Goal: Task Accomplishment & Management: Complete application form

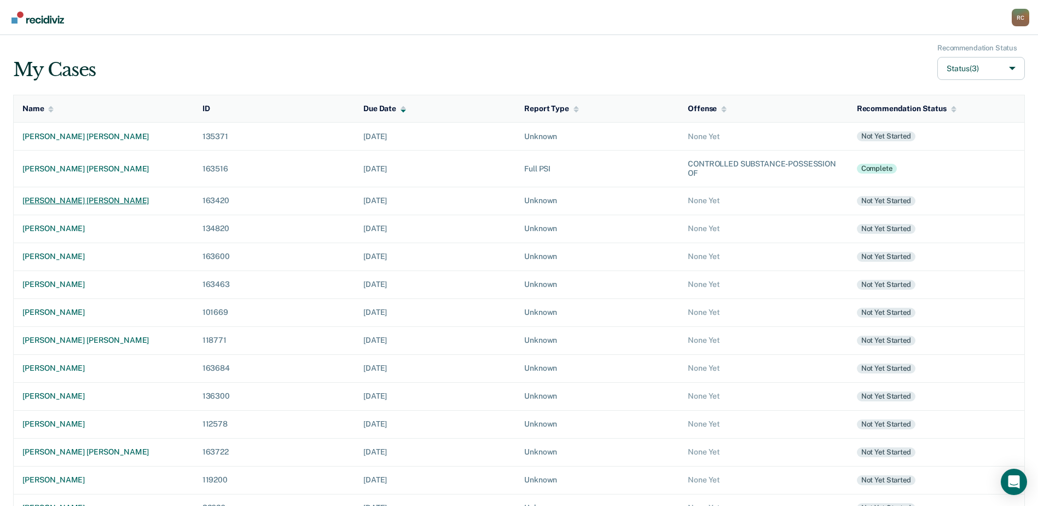
click at [72, 199] on div "[PERSON_NAME] [PERSON_NAME]" at bounding box center [103, 200] width 163 height 9
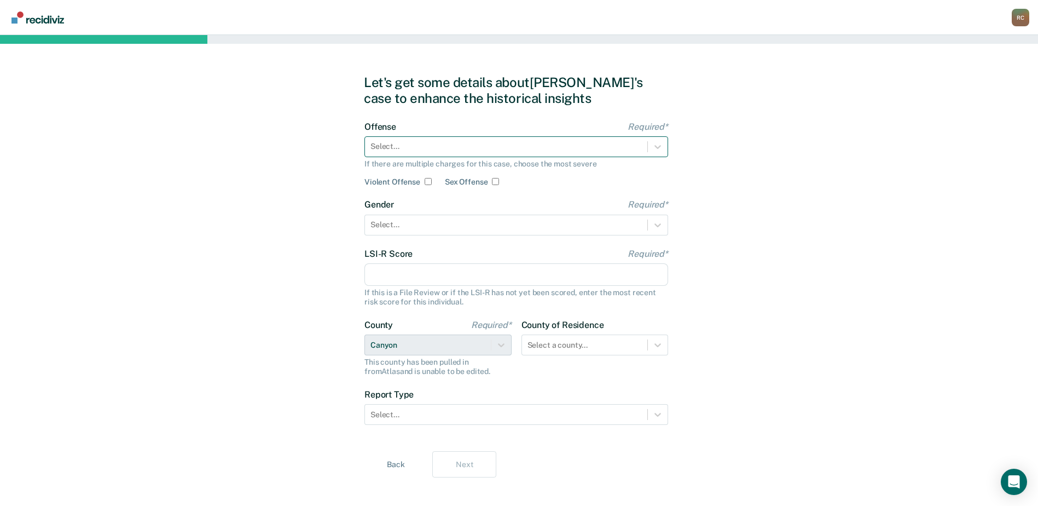
click at [420, 148] on div at bounding box center [506, 146] width 271 height 11
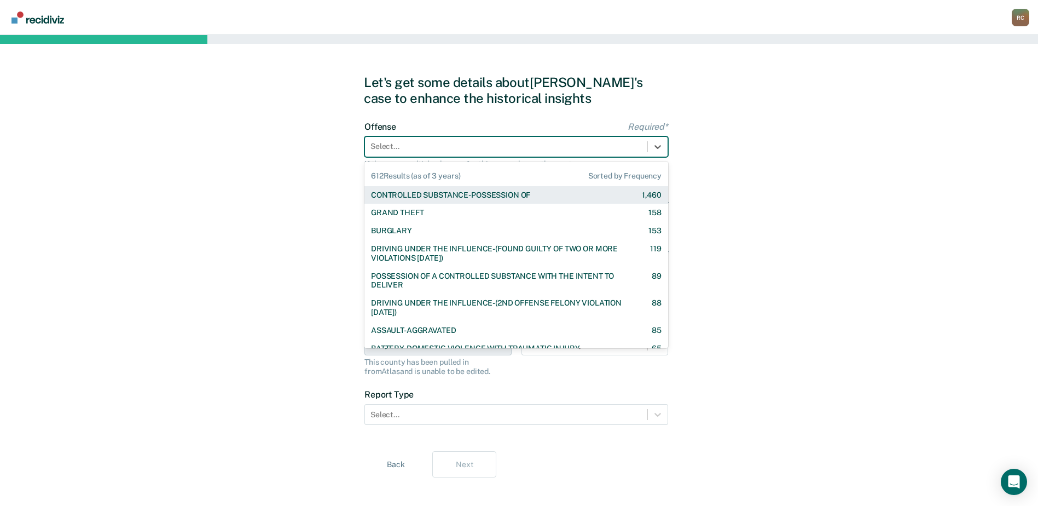
click at [439, 198] on div "CONTROLLED SUBSTANCE-POSSESSION OF" at bounding box center [450, 194] width 159 height 9
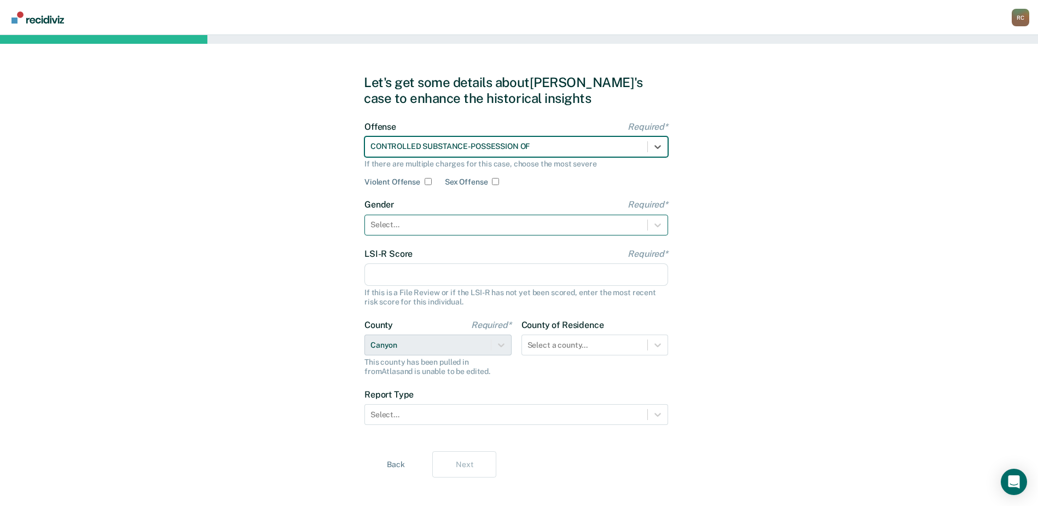
click at [411, 221] on div at bounding box center [506, 224] width 271 height 11
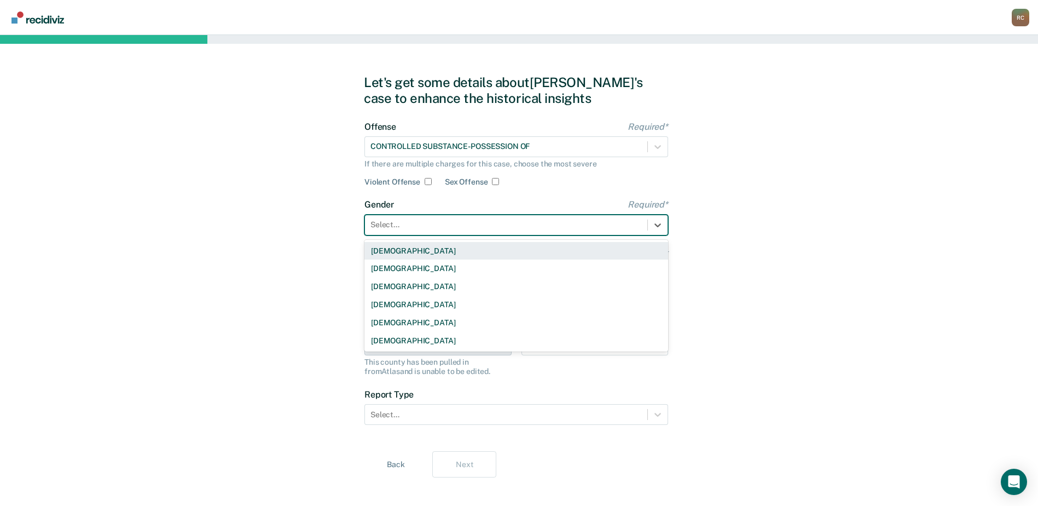
click at [400, 256] on div "[DEMOGRAPHIC_DATA]" at bounding box center [517, 251] width 304 height 18
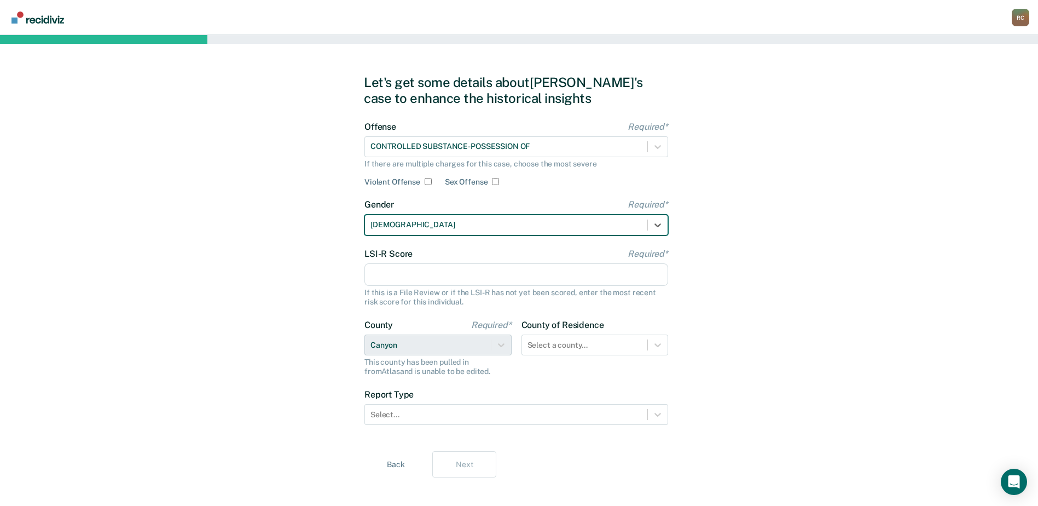
click at [396, 267] on input "LSI-R Score Required*" at bounding box center [517, 274] width 304 height 23
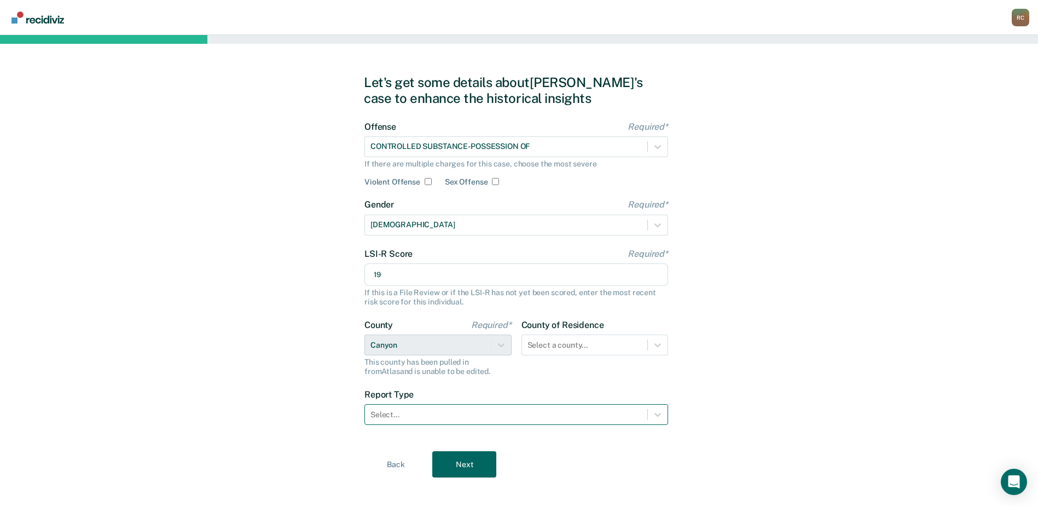
type input "19"
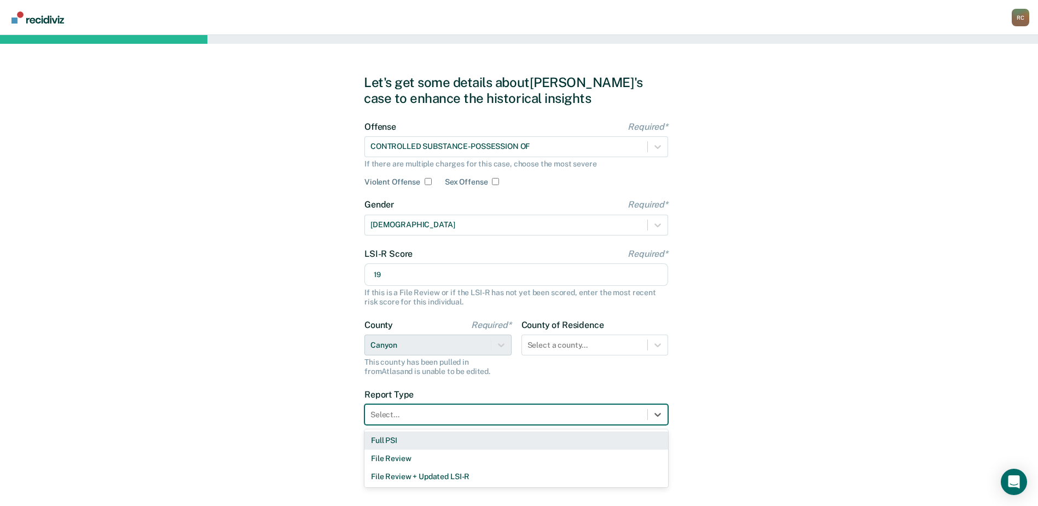
click at [373, 411] on div at bounding box center [506, 414] width 271 height 11
click at [388, 436] on div "Full PSI" at bounding box center [517, 440] width 304 height 18
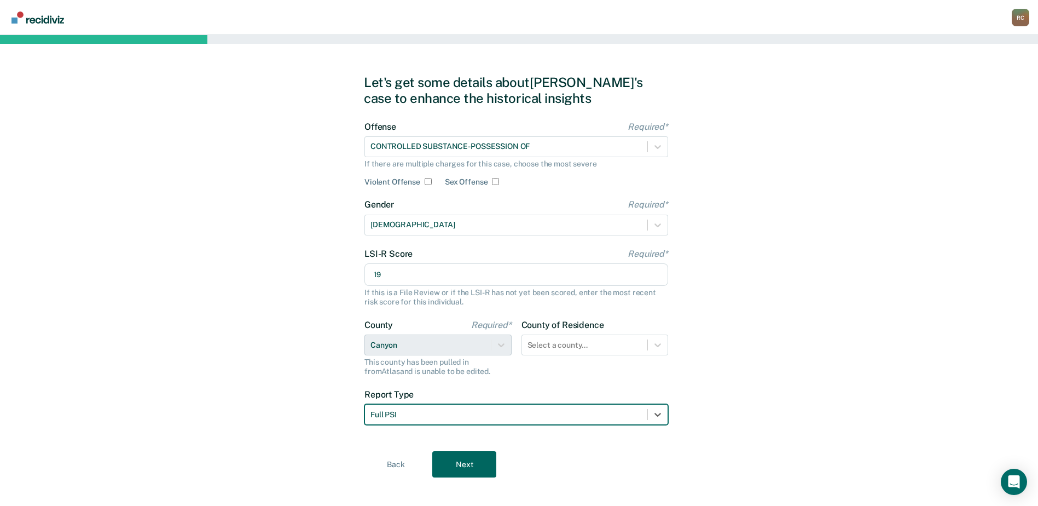
scroll to position [11, 0]
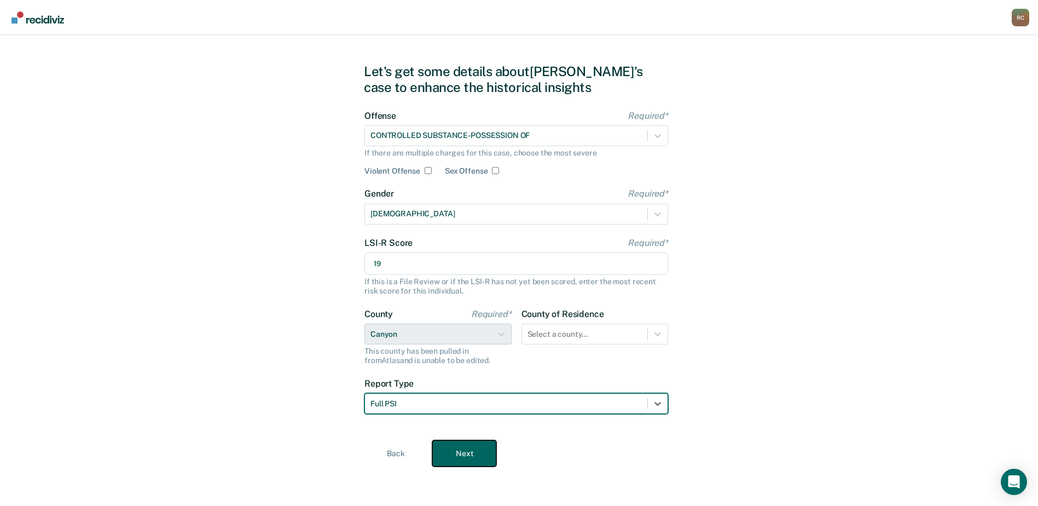
click at [462, 446] on button "Next" at bounding box center [464, 453] width 64 height 26
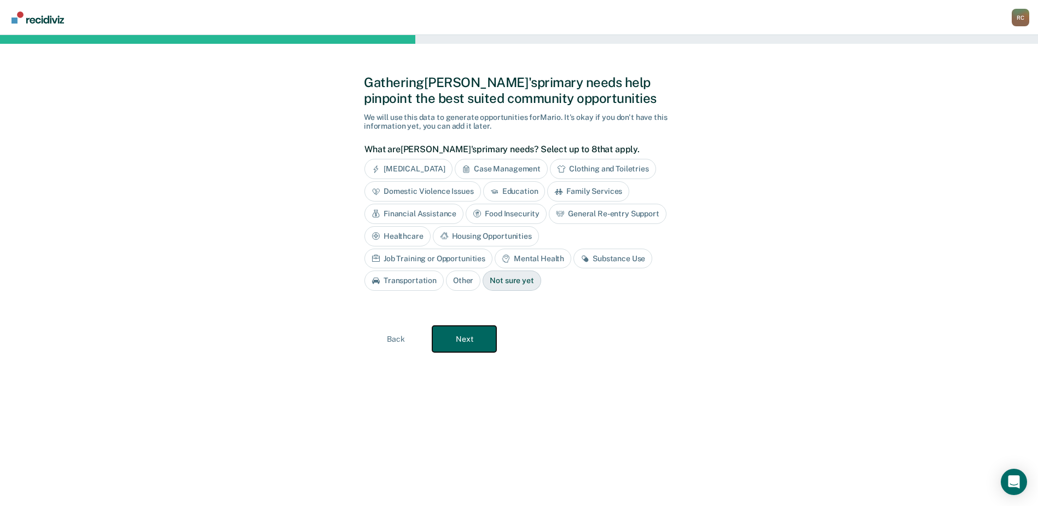
scroll to position [0, 0]
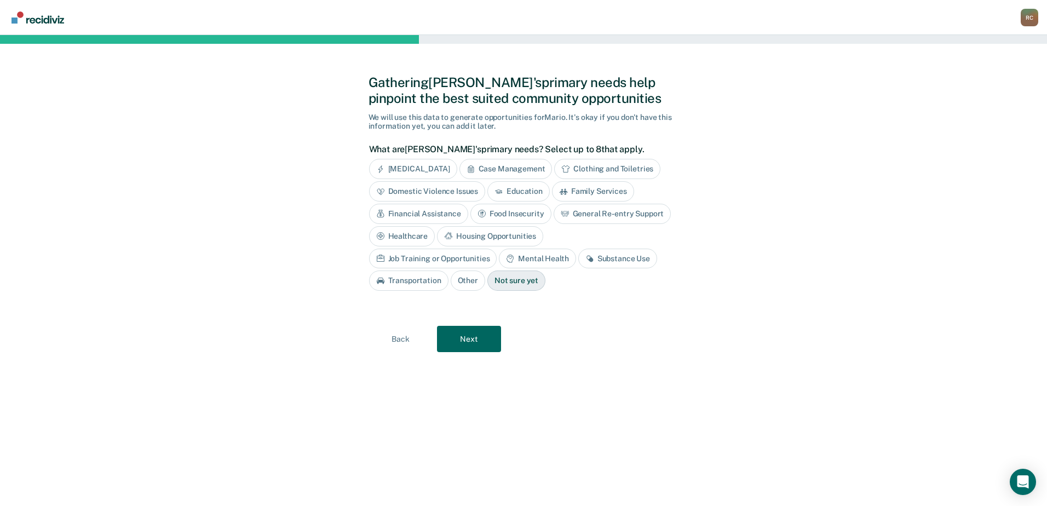
click at [578, 256] on div "Substance Use" at bounding box center [617, 258] width 79 height 20
click at [452, 333] on button "Next" at bounding box center [469, 339] width 64 height 26
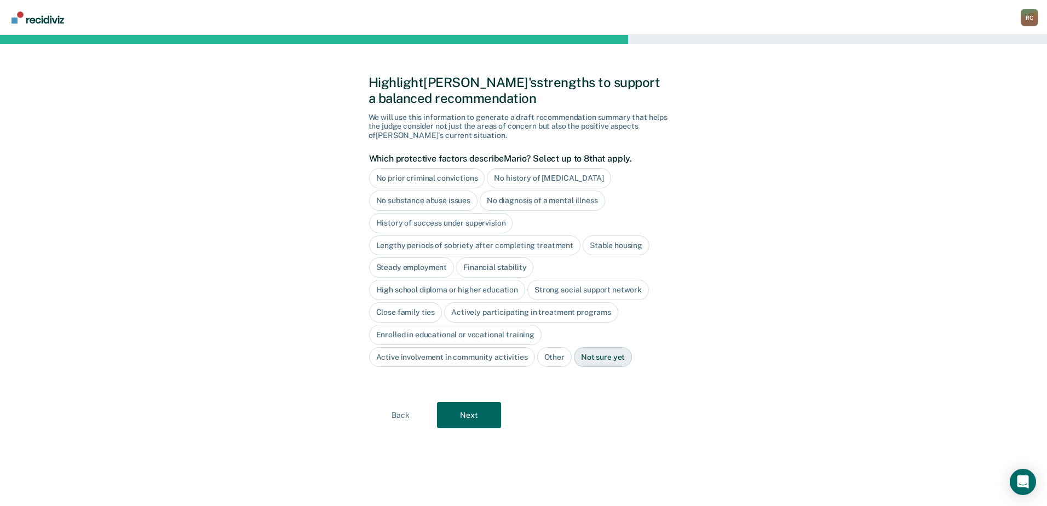
click at [443, 177] on div "No prior criminal convictions" at bounding box center [427, 178] width 116 height 20
click at [540, 179] on div "No history of [MEDICAL_DATA]" at bounding box center [561, 178] width 124 height 20
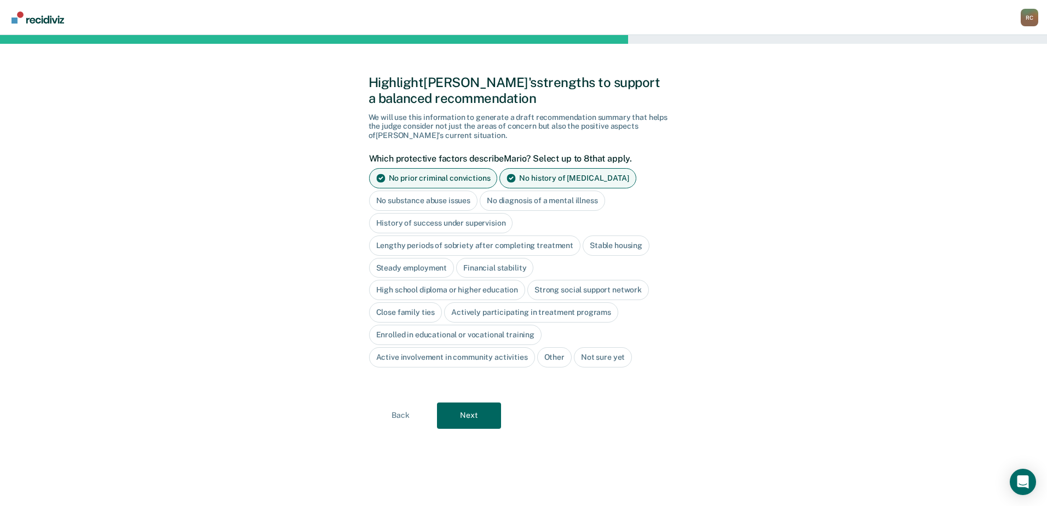
click at [540, 179] on div "No history of [MEDICAL_DATA]" at bounding box center [567, 178] width 136 height 20
click at [540, 179] on div "No history of [MEDICAL_DATA]" at bounding box center [561, 178] width 124 height 20
click at [606, 239] on div "Stable housing" at bounding box center [615, 245] width 67 height 20
click at [419, 266] on div "Steady employment" at bounding box center [411, 268] width 85 height 20
click at [493, 270] on div "Financial stability" at bounding box center [507, 268] width 77 height 20
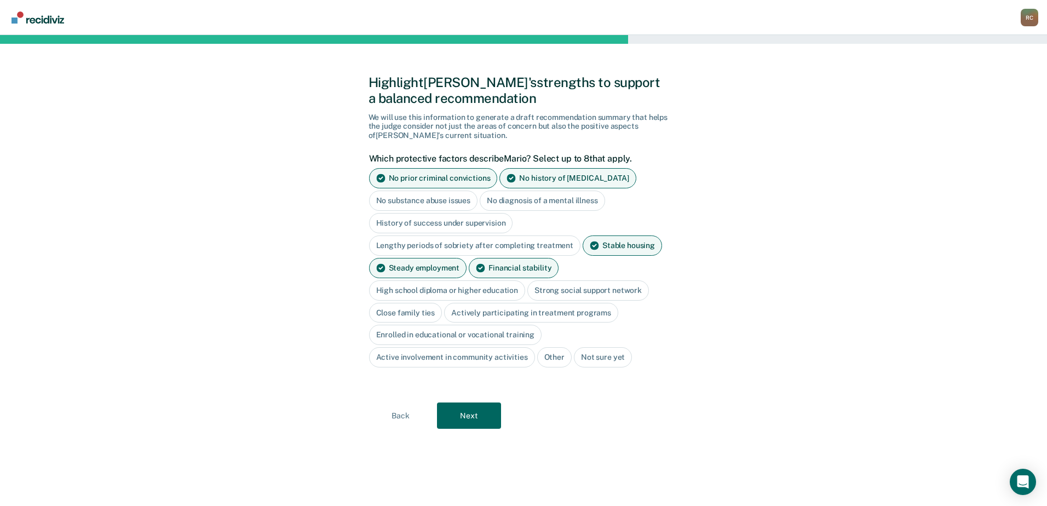
click at [408, 315] on div "Close family ties" at bounding box center [405, 313] width 73 height 20
click at [535, 199] on div "No diagnosis of a mental illness" at bounding box center [541, 200] width 125 height 20
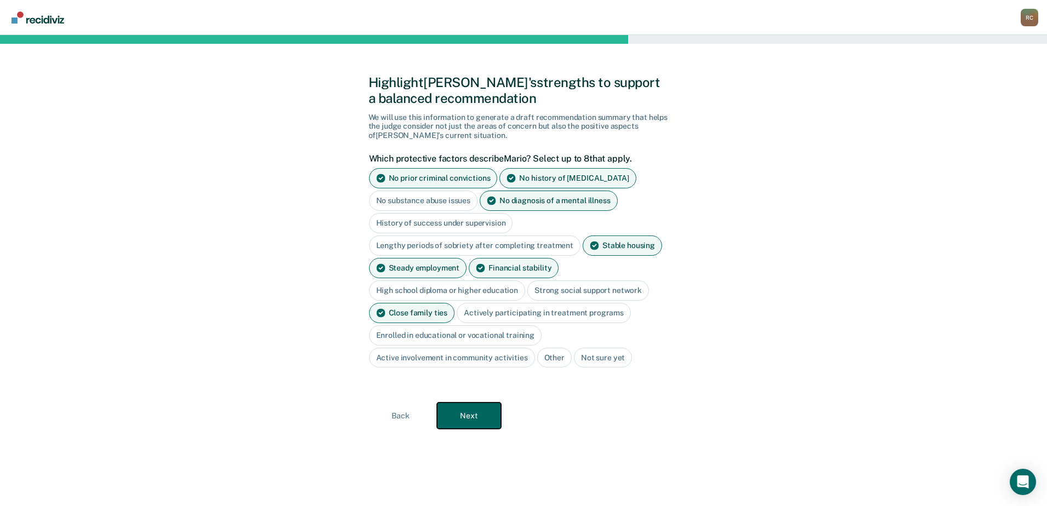
click at [468, 414] on button "Next" at bounding box center [469, 415] width 64 height 26
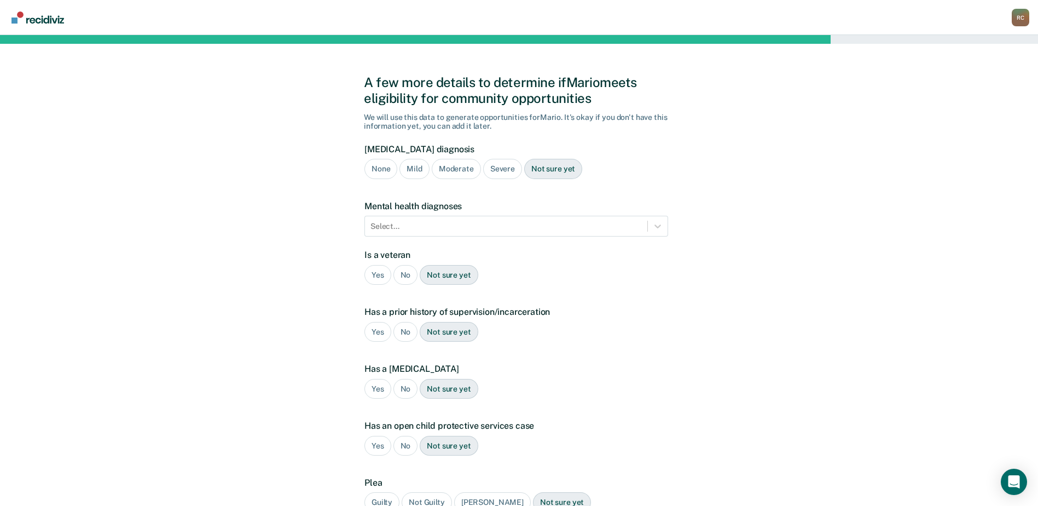
click at [383, 172] on div "None" at bounding box center [381, 169] width 33 height 20
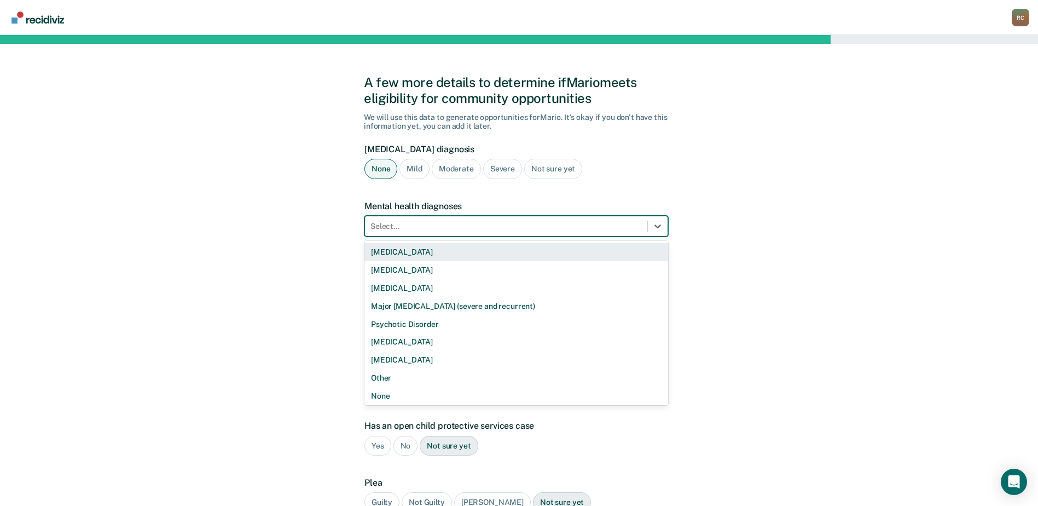
click at [389, 229] on div at bounding box center [506, 226] width 271 height 11
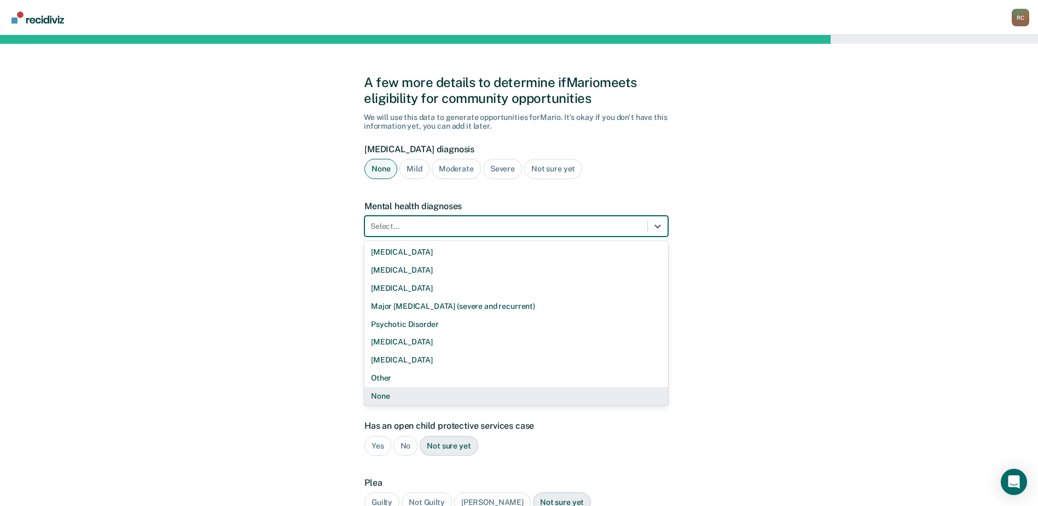
click at [392, 390] on div "None" at bounding box center [517, 396] width 304 height 18
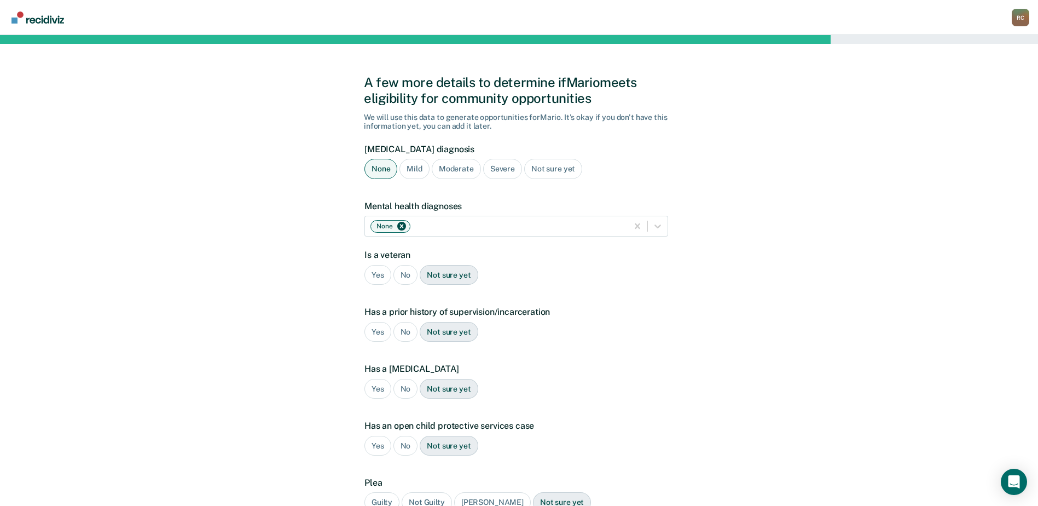
click at [404, 273] on div "No" at bounding box center [406, 275] width 25 height 20
click at [406, 333] on div "No" at bounding box center [406, 332] width 25 height 20
click at [406, 389] on div "No" at bounding box center [406, 389] width 25 height 20
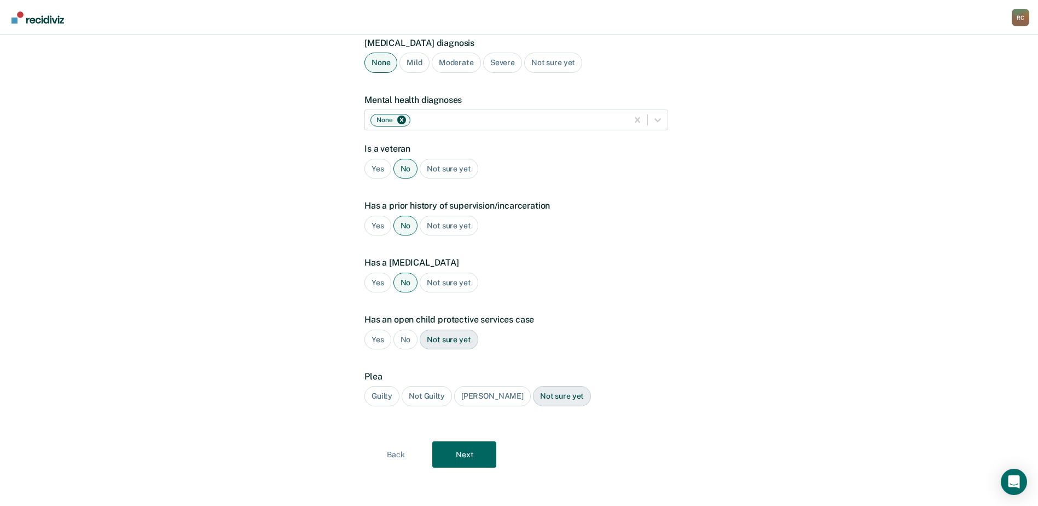
scroll to position [107, 0]
click at [405, 337] on div "No" at bounding box center [406, 338] width 25 height 20
click at [382, 396] on div "Guilty" at bounding box center [382, 395] width 35 height 20
click at [467, 453] on button "Next" at bounding box center [464, 453] width 64 height 26
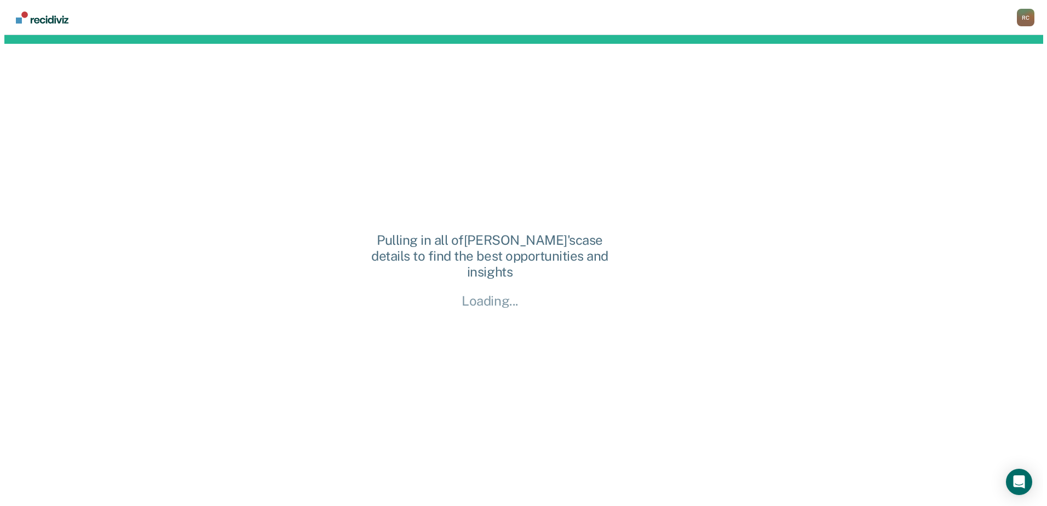
scroll to position [0, 0]
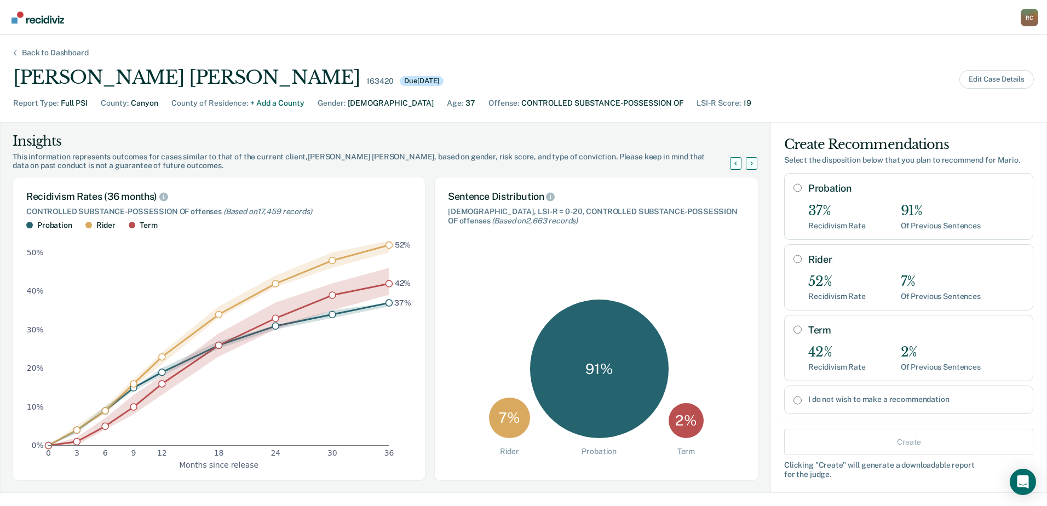
click at [793, 186] on input "Probation" at bounding box center [797, 187] width 8 height 9
radio input "true"
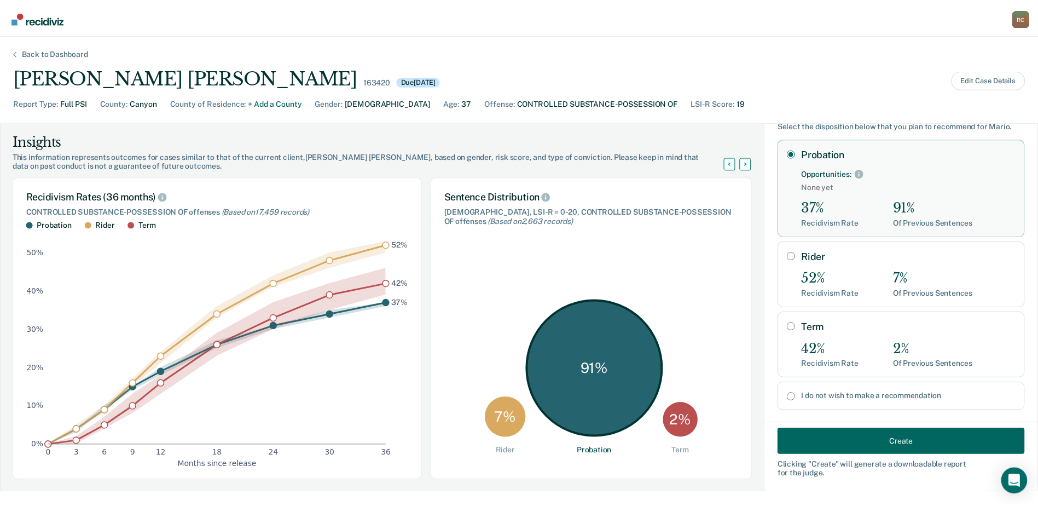
scroll to position [50, 0]
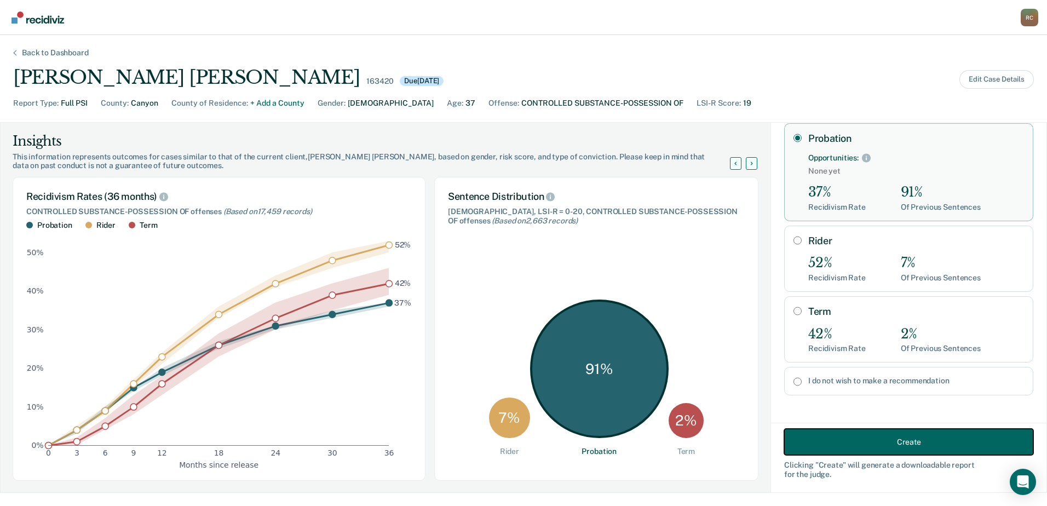
click at [901, 439] on button "Create" at bounding box center [908, 442] width 249 height 26
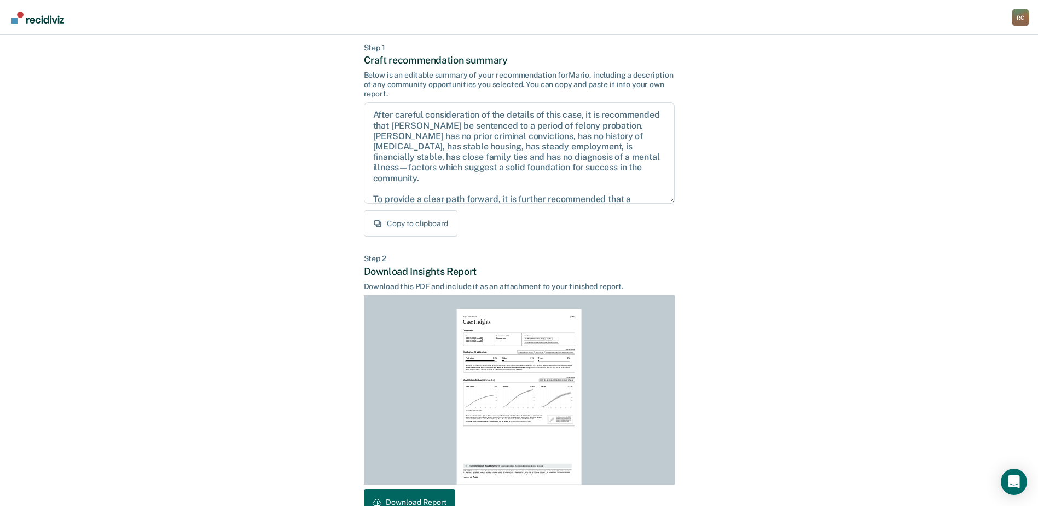
scroll to position [118, 0]
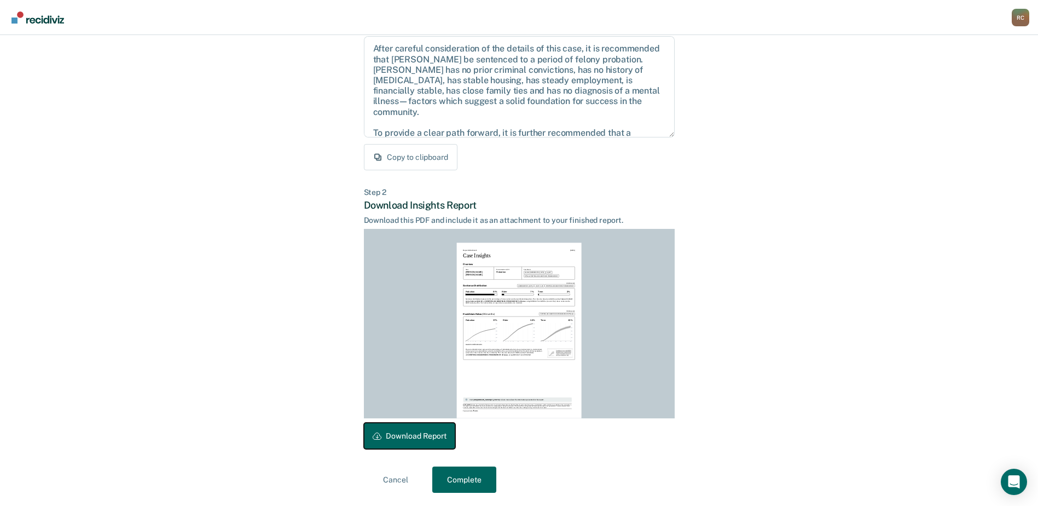
click at [389, 433] on button "Download Report" at bounding box center [409, 436] width 91 height 26
click at [475, 479] on button "Complete" at bounding box center [464, 479] width 64 height 26
